Goal: Check status

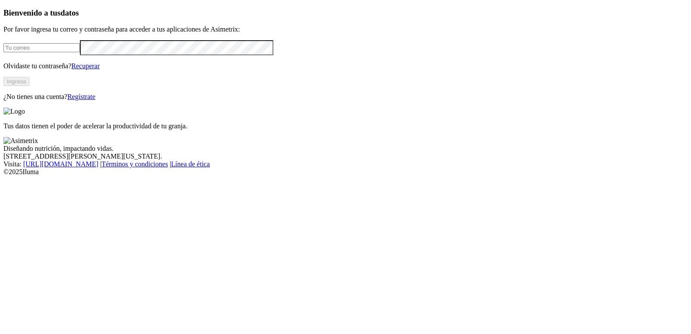
type input "[EMAIL_ADDRESS][DOMAIN_NAME]"
click at [29, 86] on button "Ingresa" at bounding box center [16, 81] width 26 height 9
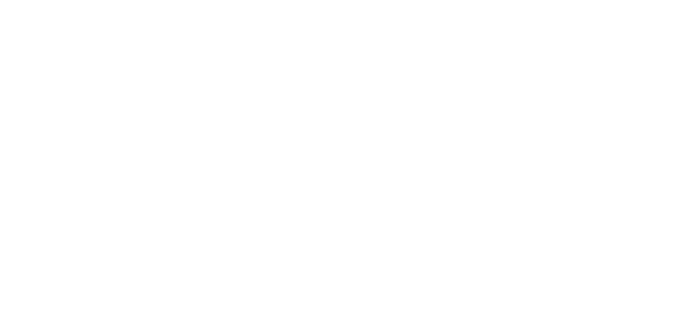
click at [269, 104] on div at bounding box center [348, 167] width 691 height 334
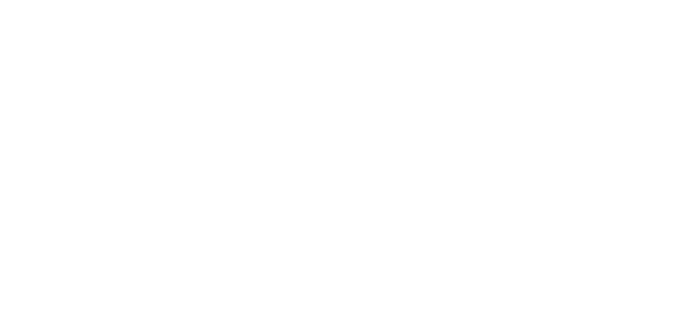
drag, startPoint x: 371, startPoint y: 85, endPoint x: 210, endPoint y: 68, distance: 161.9
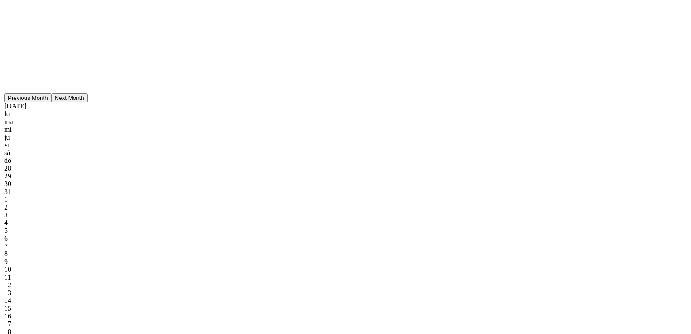
click at [51, 102] on button "Previous Month" at bounding box center [27, 97] width 47 height 9
click at [88, 320] on div "15" at bounding box center [45, 324] width 83 height 8
